Goal: Information Seeking & Learning: Learn about a topic

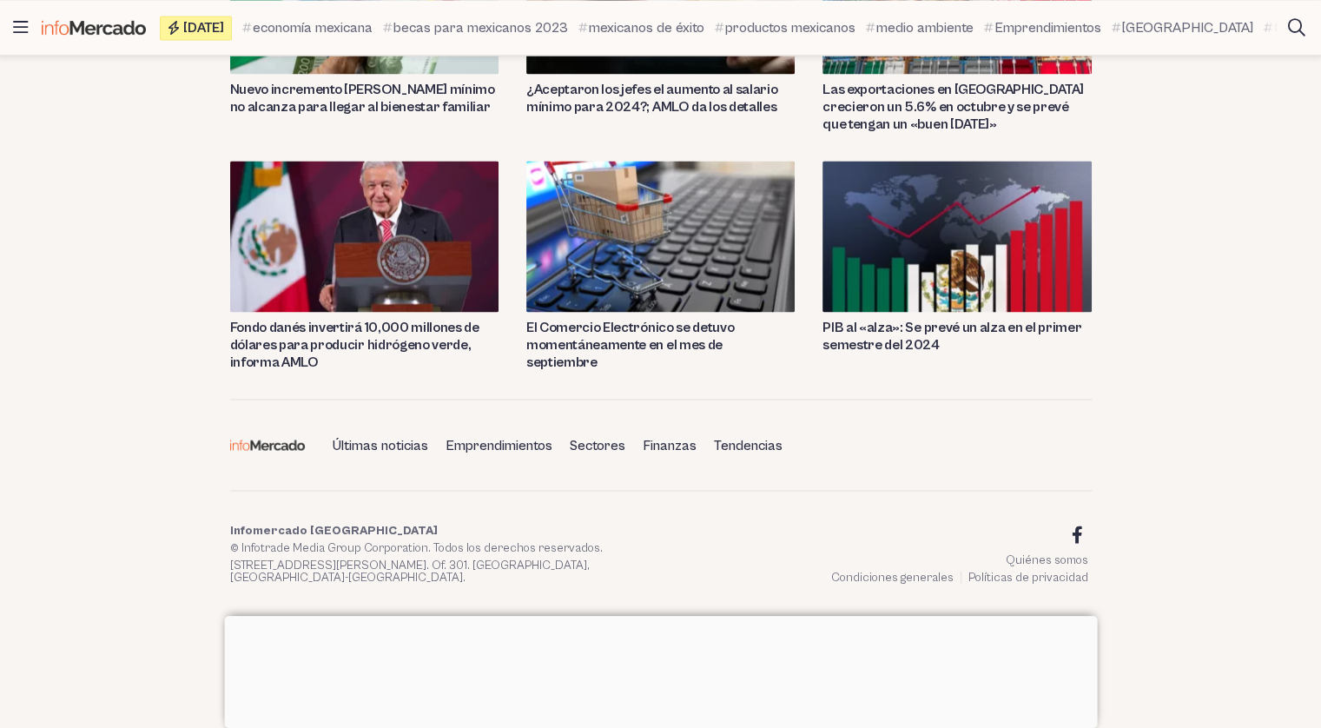
scroll to position [2902, 0]
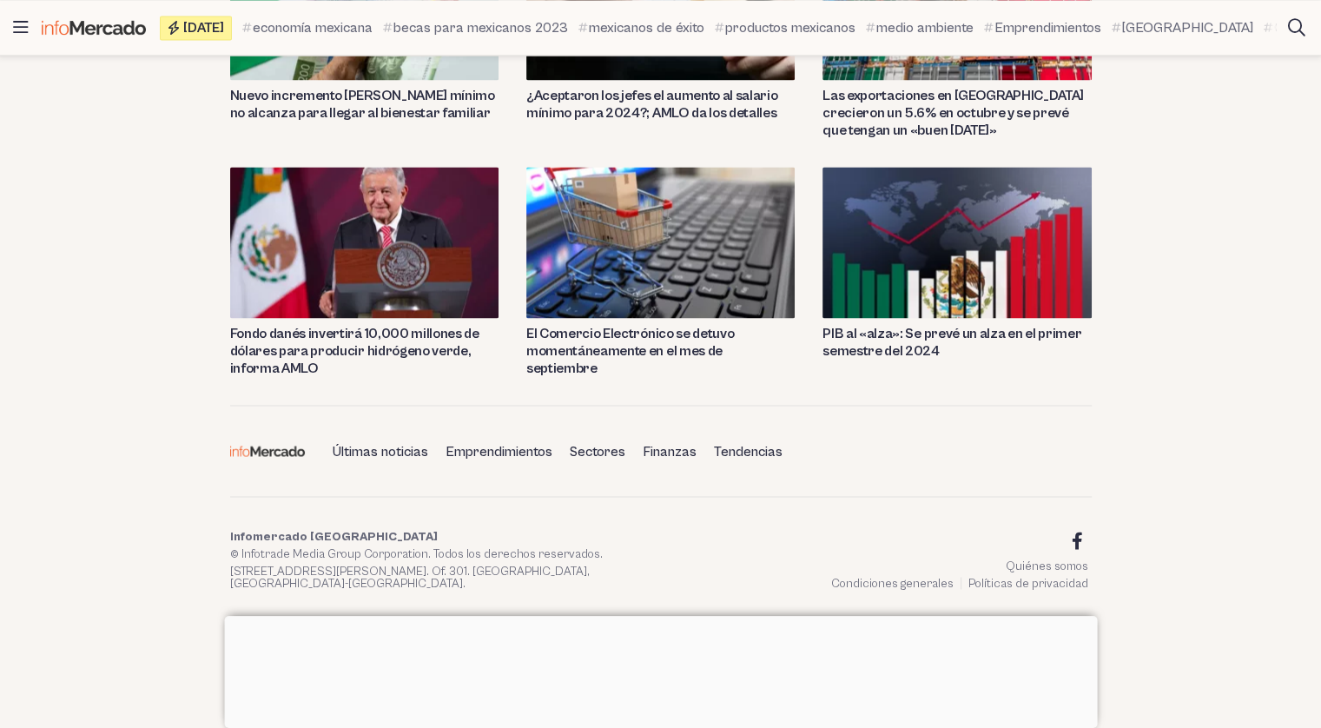
click at [264, 446] on img at bounding box center [267, 451] width 75 height 10
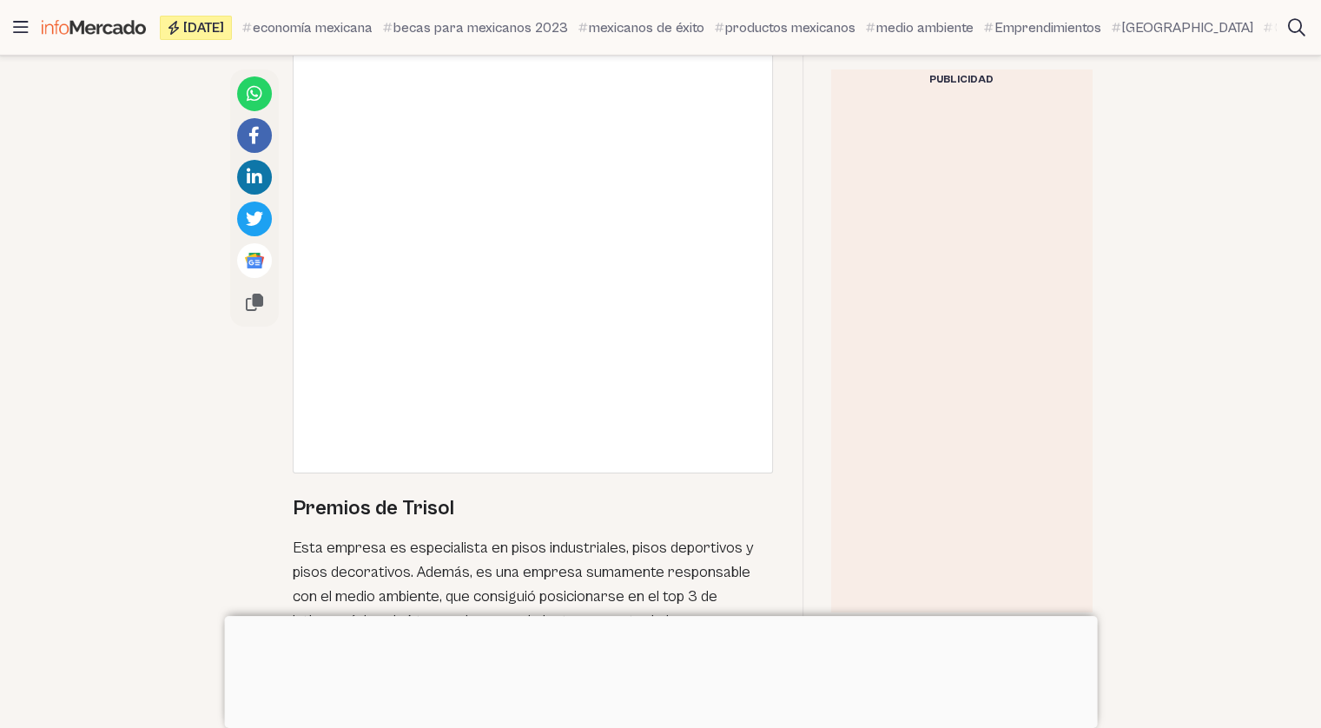
scroll to position [5698, 0]
